Goal: Information Seeking & Learning: Learn about a topic

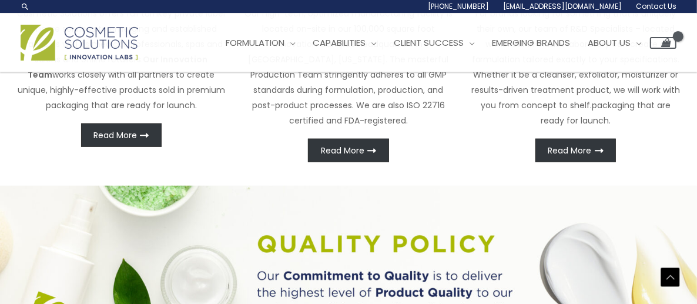
scroll to position [340, 0]
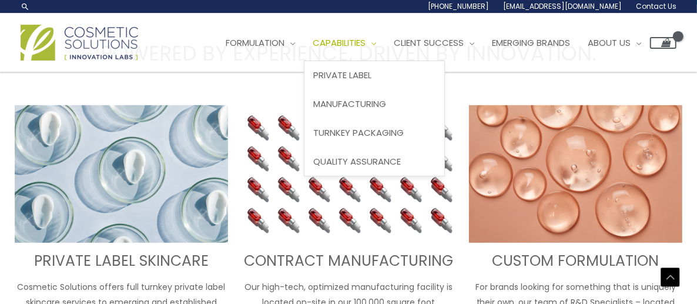
click at [362, 41] on span "Capabilities" at bounding box center [339, 42] width 53 height 12
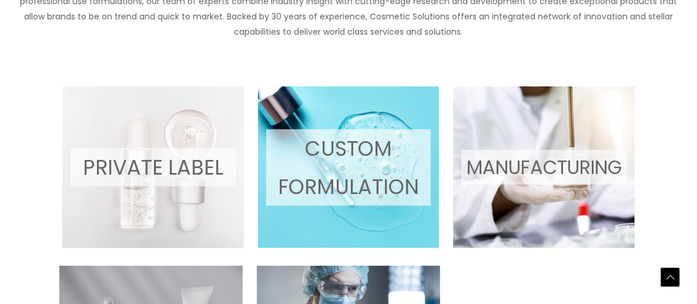
scroll to position [648, 0]
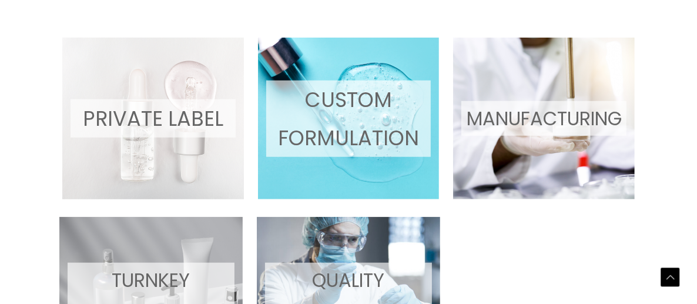
click at [582, 95] on span at bounding box center [544, 119] width 182 height 162
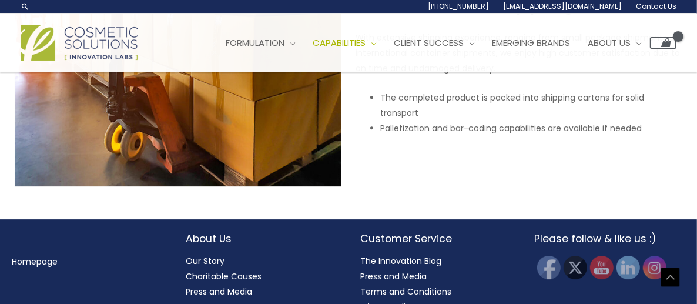
scroll to position [2223, 0]
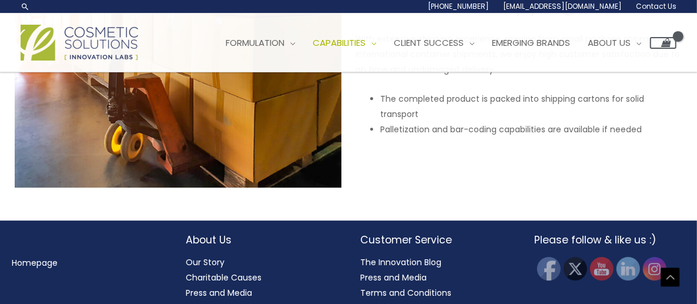
click at [90, 37] on img at bounding box center [80, 43] width 118 height 36
